Goal: Task Accomplishment & Management: Complete application form

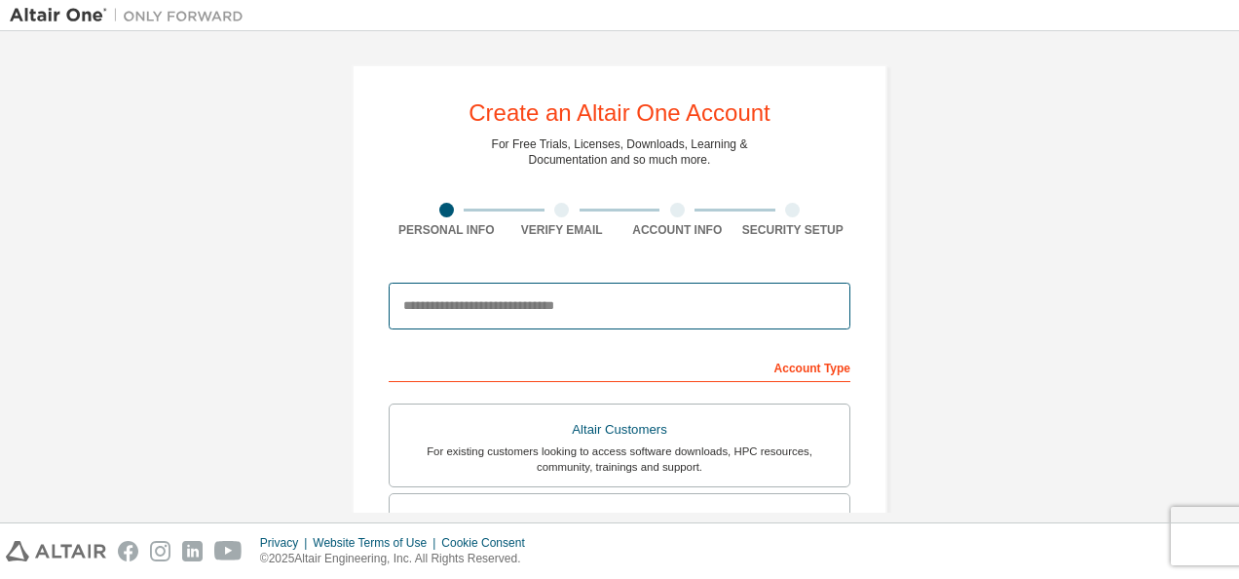
click at [540, 313] on input "email" at bounding box center [620, 306] width 462 height 47
type input "**********"
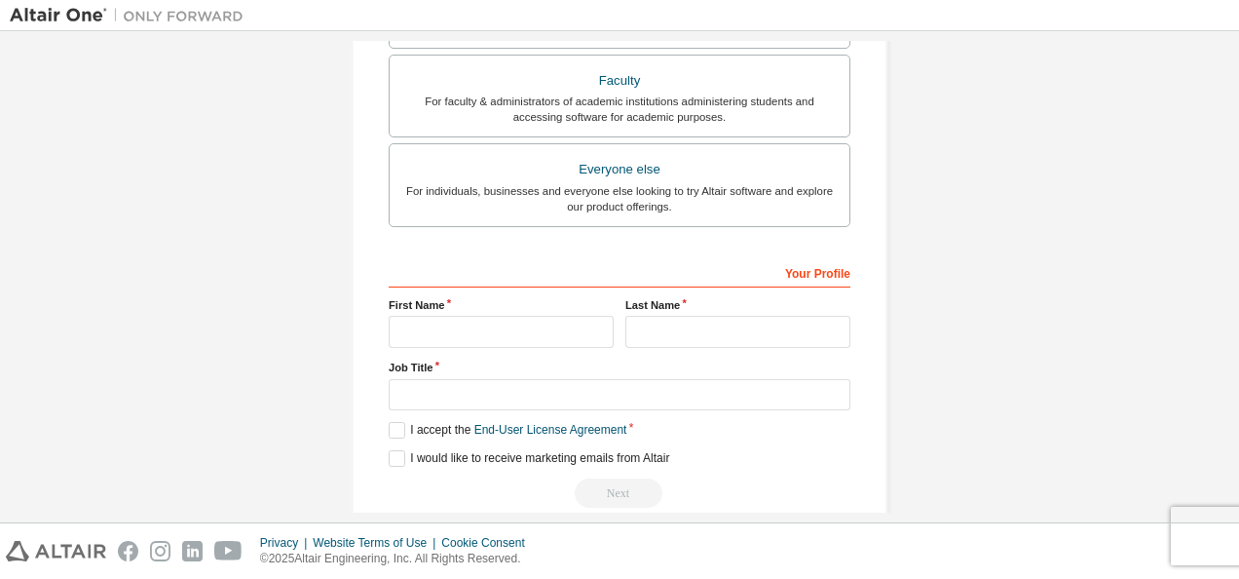
scroll to position [555, 0]
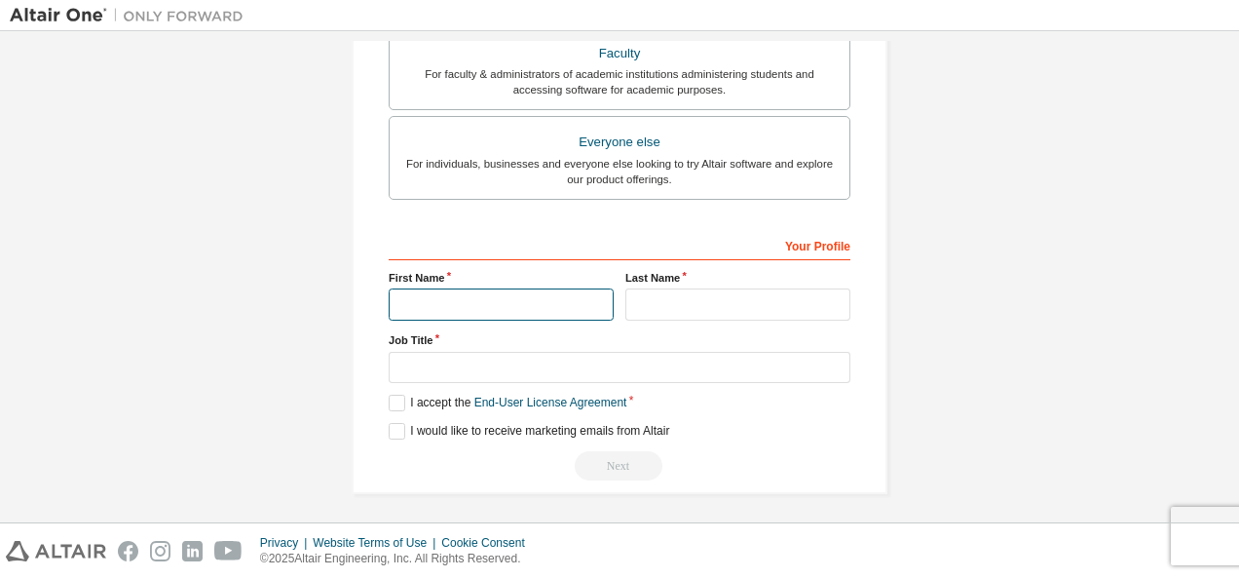
click at [520, 294] on input "text" at bounding box center [501, 304] width 225 height 32
type input "********"
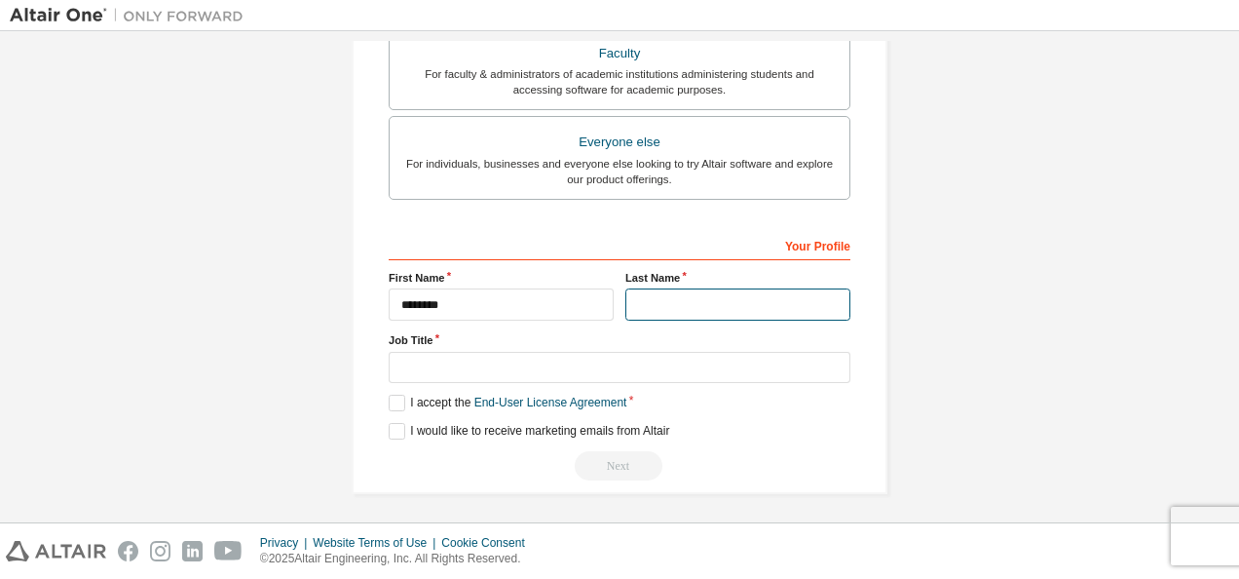
type input "********"
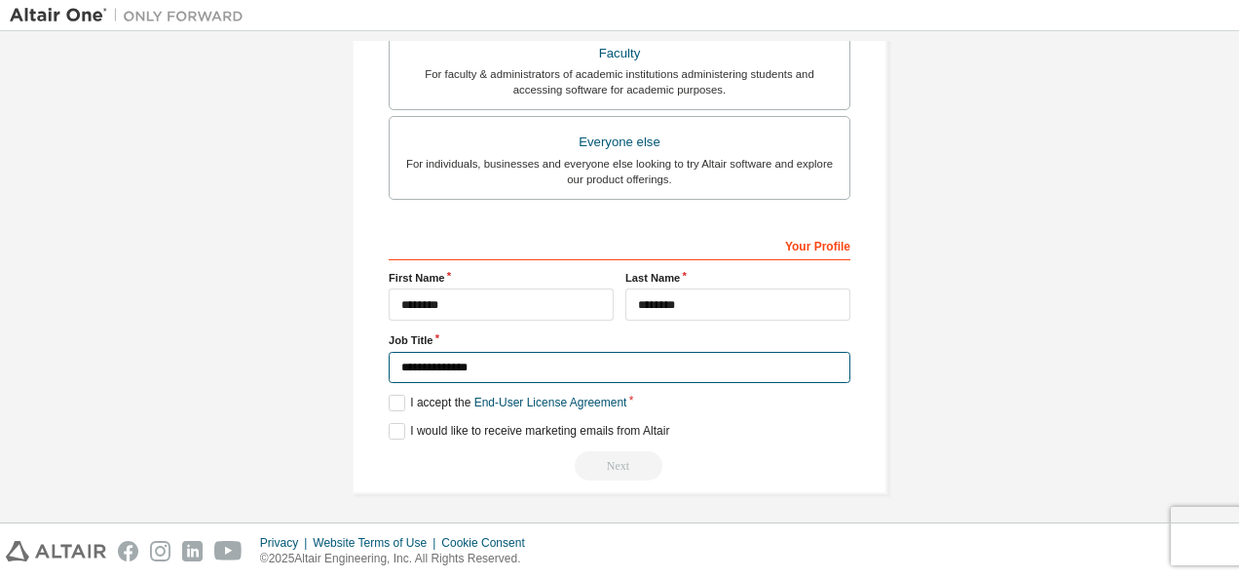
drag, startPoint x: 476, startPoint y: 366, endPoint x: 382, endPoint y: 364, distance: 94.5
click at [382, 364] on div "**********" at bounding box center [620, 1] width 536 height 985
type input "*"
type input "*******"
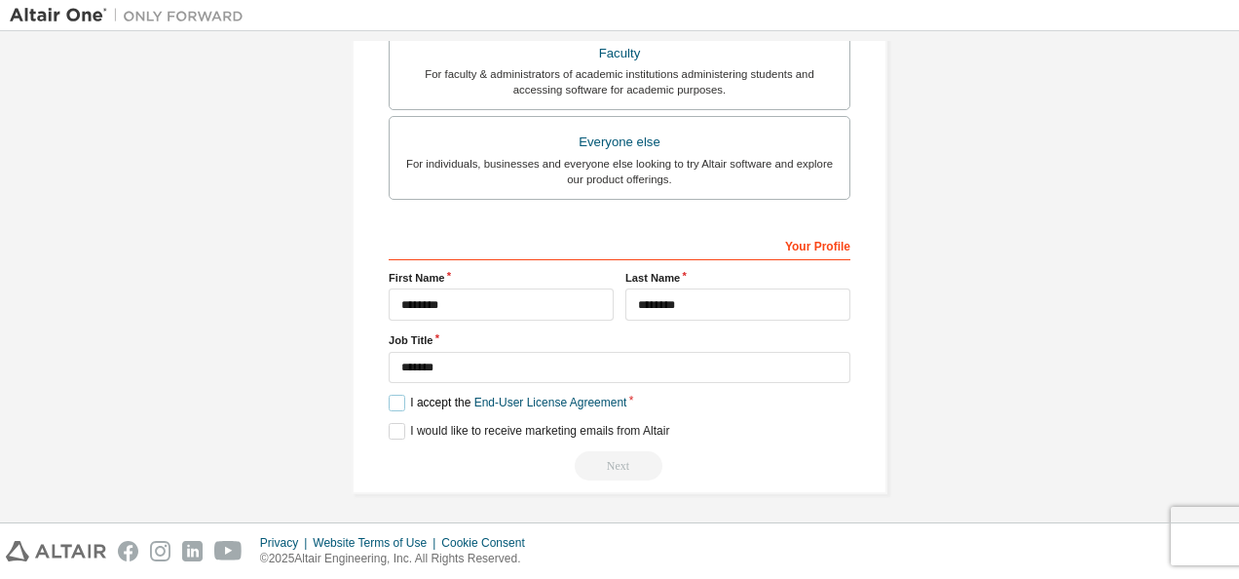
click at [403, 398] on label "I accept the End-User License Agreement" at bounding box center [508, 403] width 238 height 17
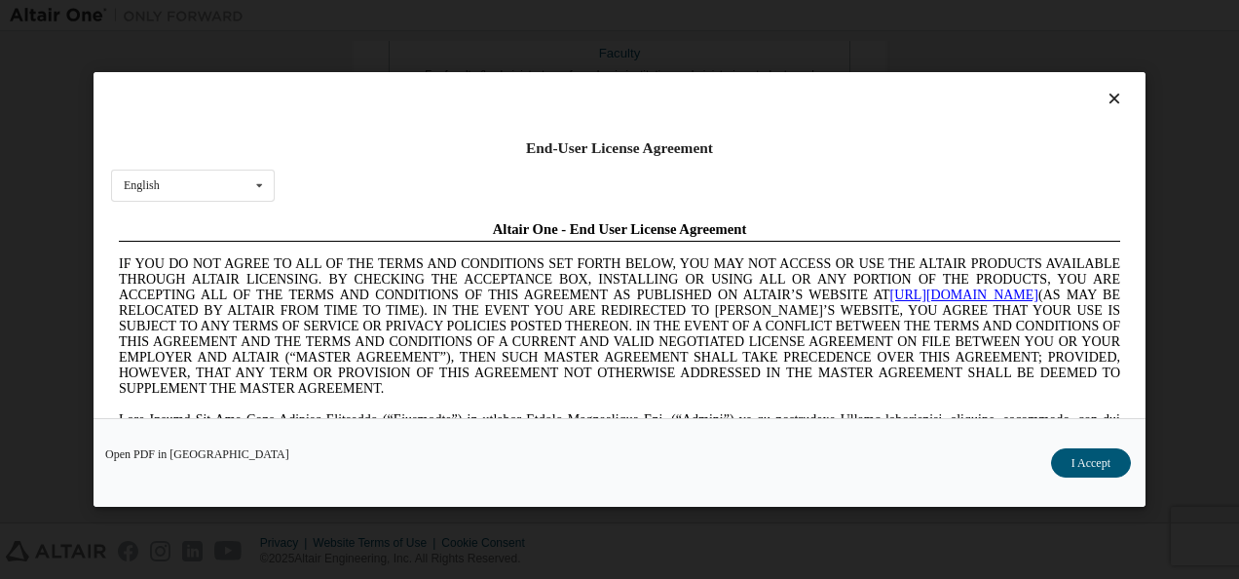
scroll to position [0, 0]
click at [1105, 104] on icon at bounding box center [1115, 99] width 20 height 18
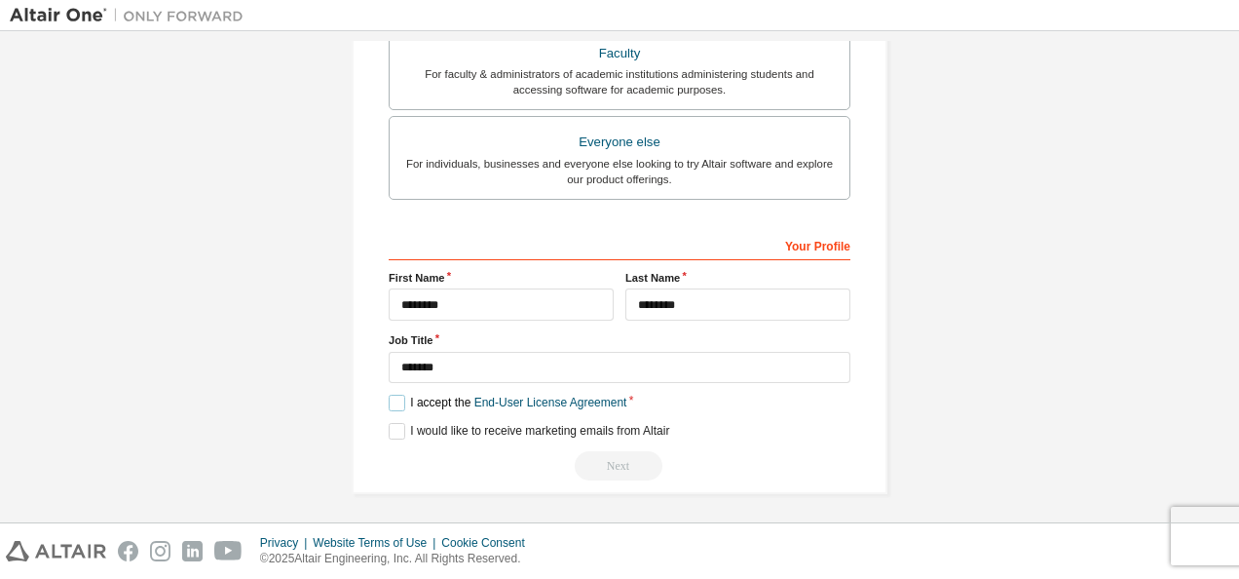
click at [391, 401] on label "I accept the End-User License Agreement" at bounding box center [508, 403] width 238 height 17
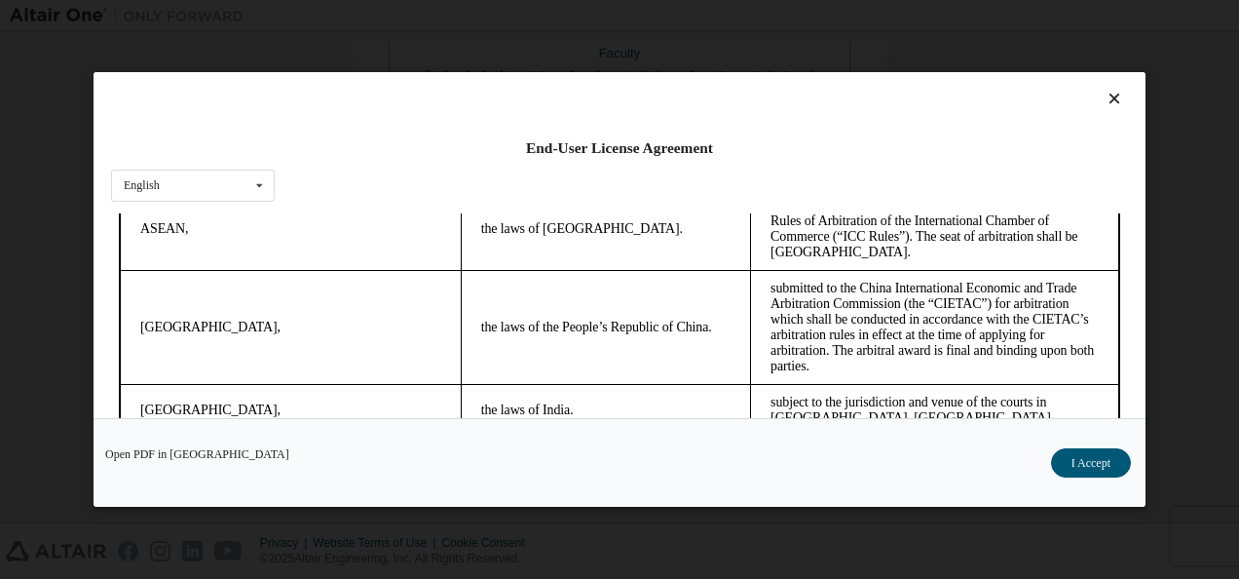
scroll to position [5493, 0]
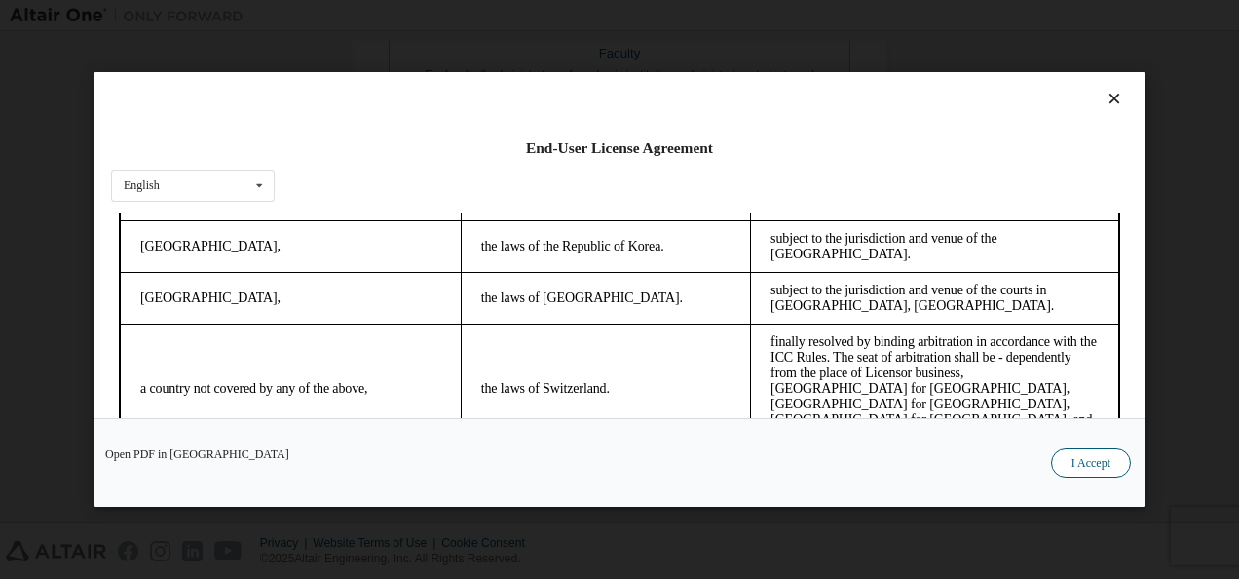
click at [1078, 458] on button "I Accept" at bounding box center [1091, 462] width 80 height 29
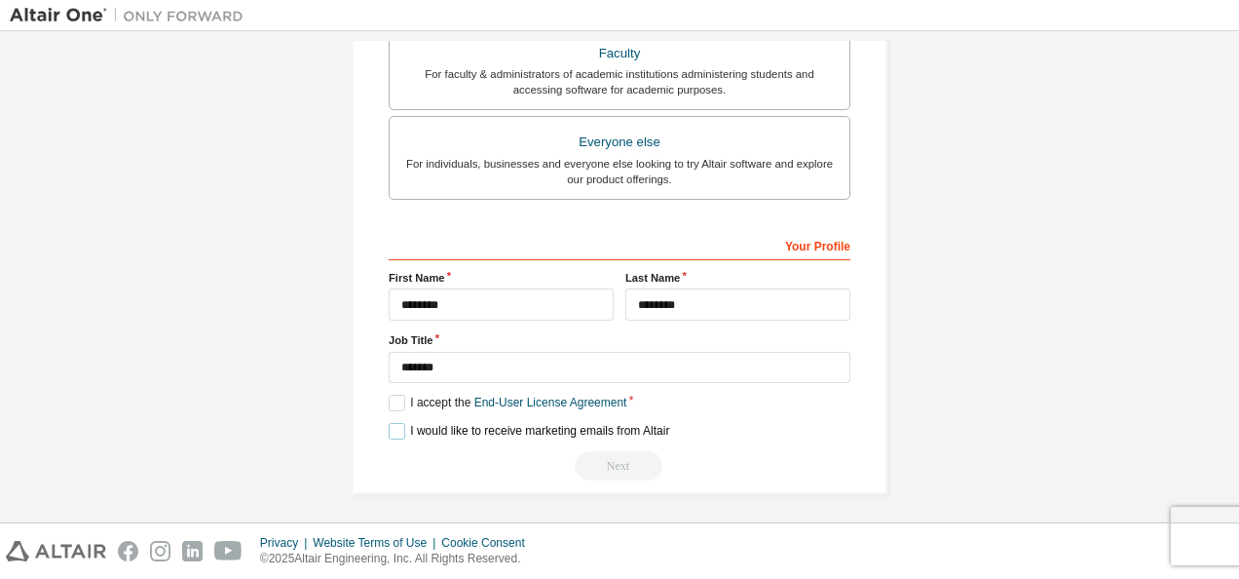
click at [391, 429] on label "I would like to receive marketing emails from Altair" at bounding box center [529, 431] width 281 height 17
click at [618, 468] on div "Next" at bounding box center [620, 465] width 462 height 29
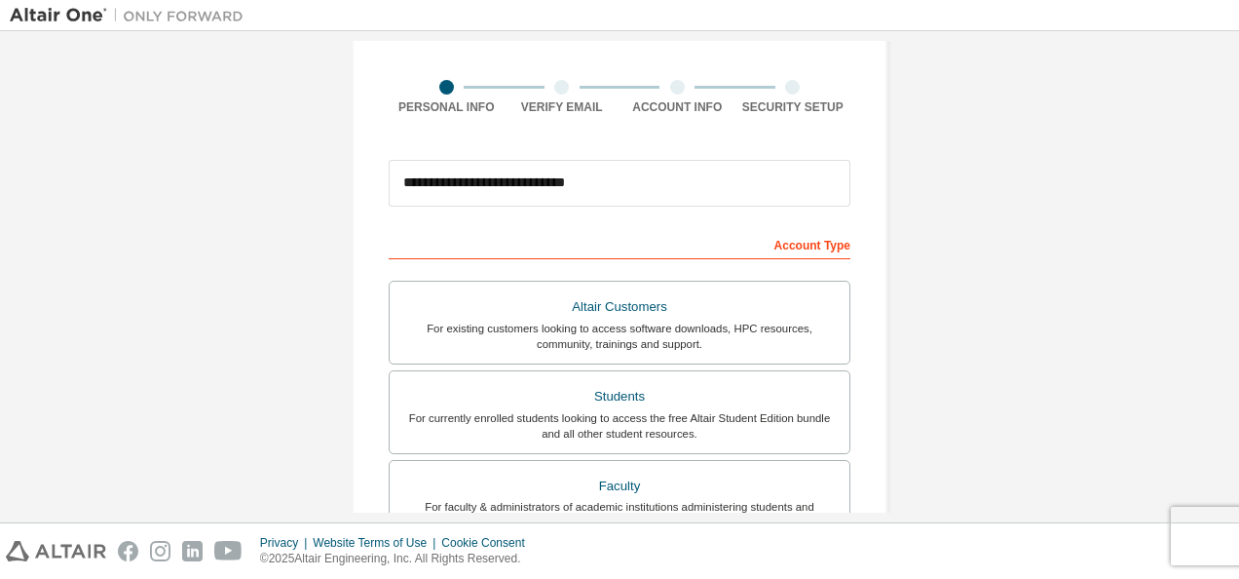
scroll to position [119, 0]
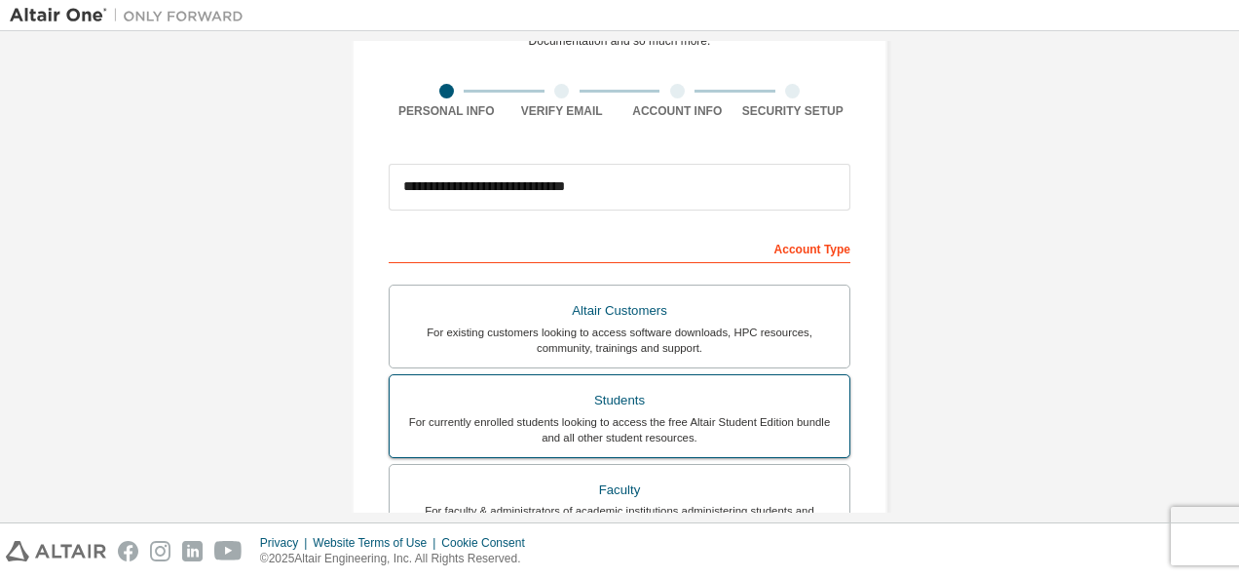
click at [574, 396] on div "Students" at bounding box center [619, 400] width 436 height 27
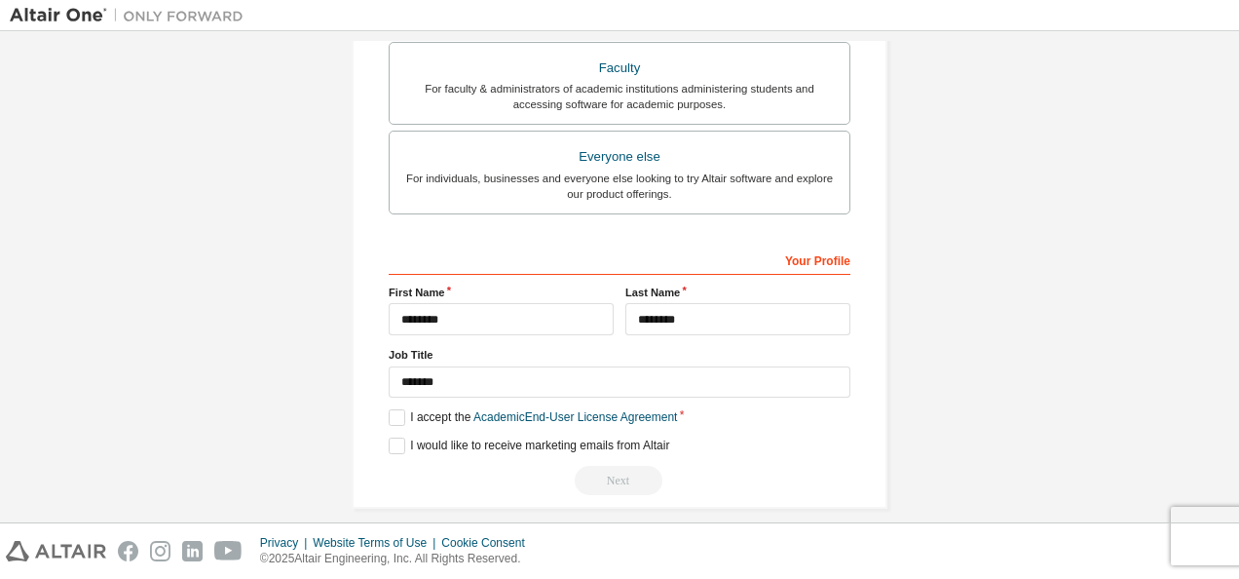
scroll to position [555, 0]
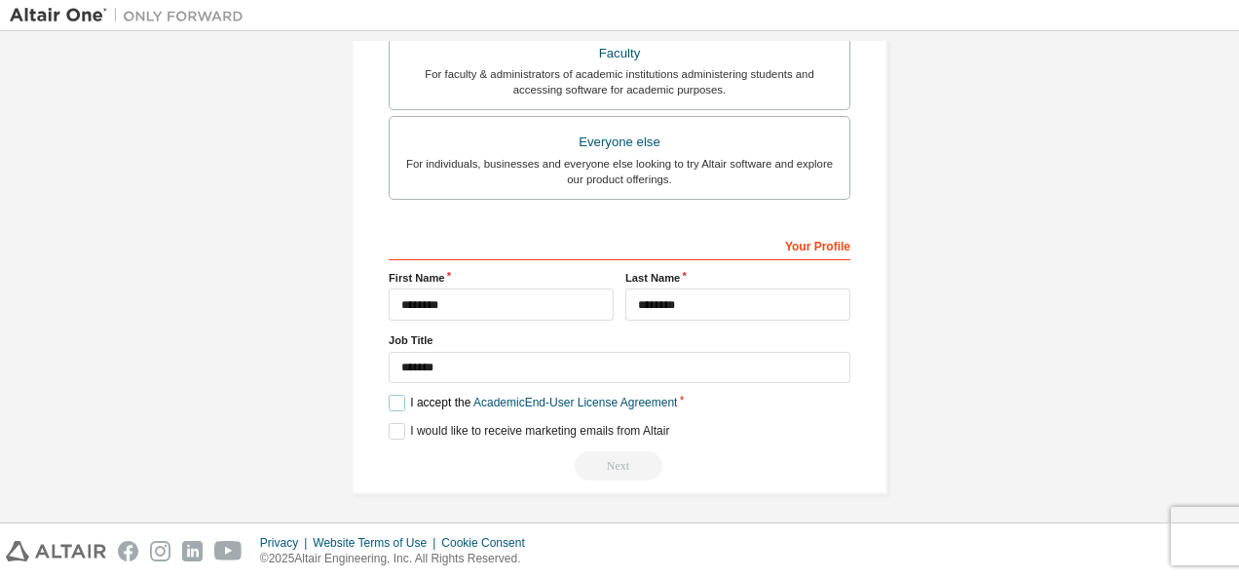
click at [397, 397] on label "I accept the Academic End-User License Agreement" at bounding box center [533, 403] width 288 height 17
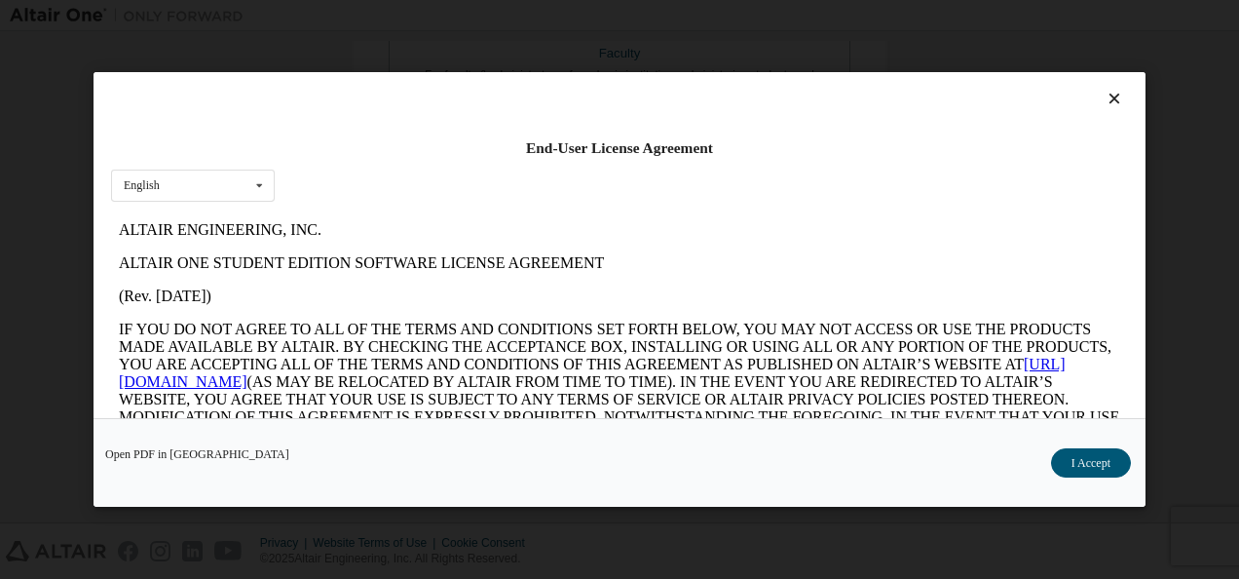
scroll to position [3252, 0]
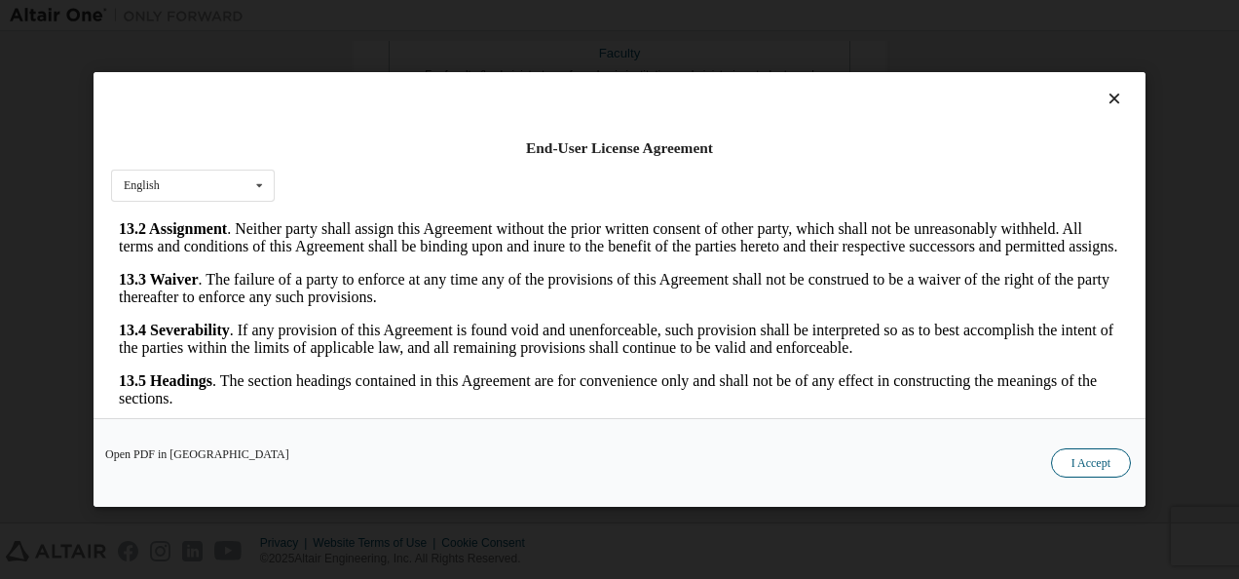
click at [1079, 460] on button "I Accept" at bounding box center [1091, 462] width 80 height 29
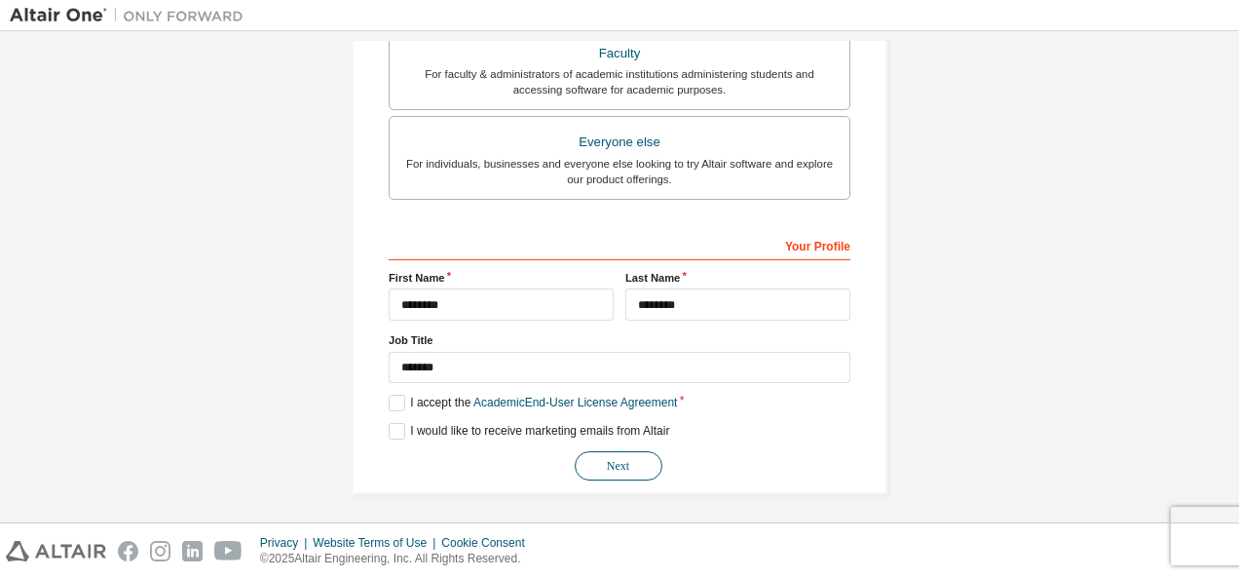
click at [606, 464] on button "Next" at bounding box center [619, 465] width 88 height 29
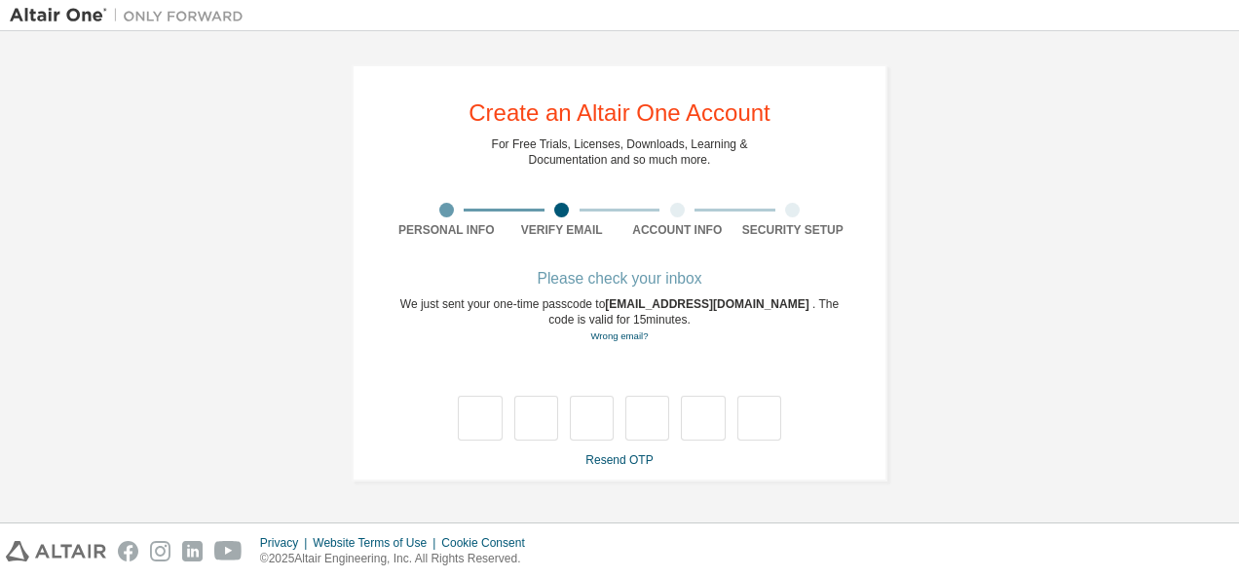
scroll to position [0, 0]
type input "*"
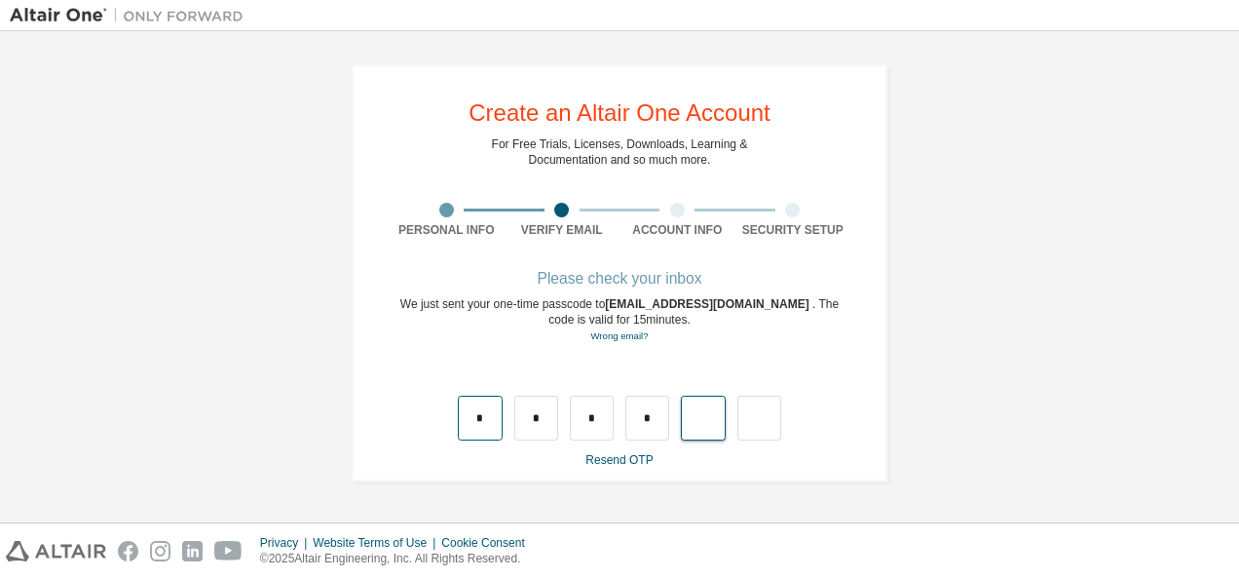
type input "*"
click at [486, 421] on input "text" at bounding box center [480, 418] width 44 height 45
type input "*"
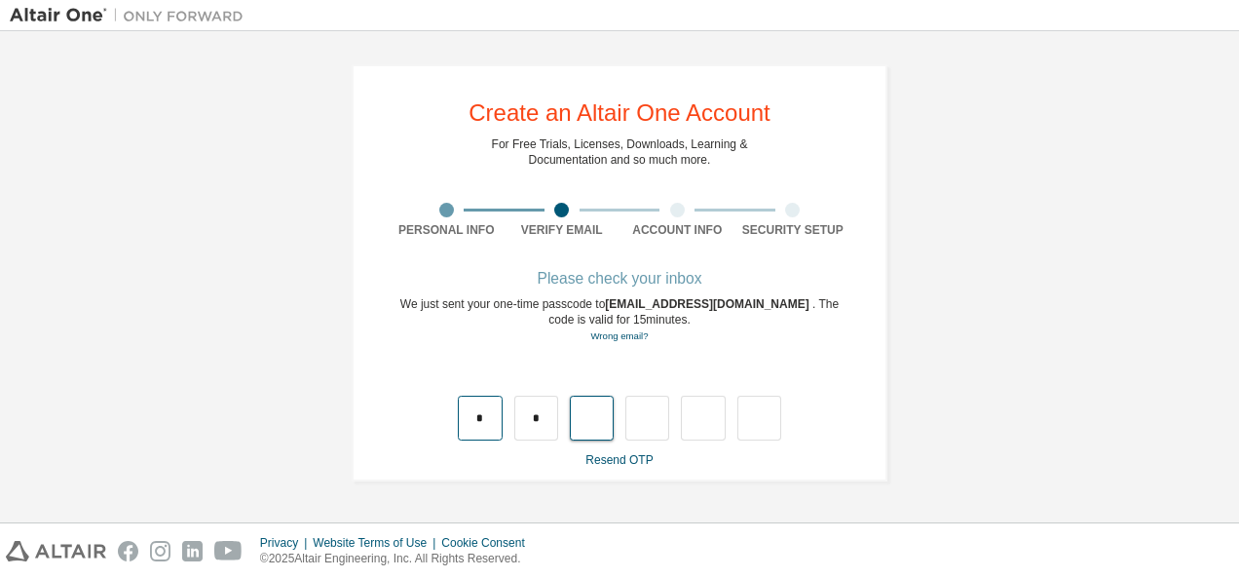
type input "*"
